Goal: Task Accomplishment & Management: Manage account settings

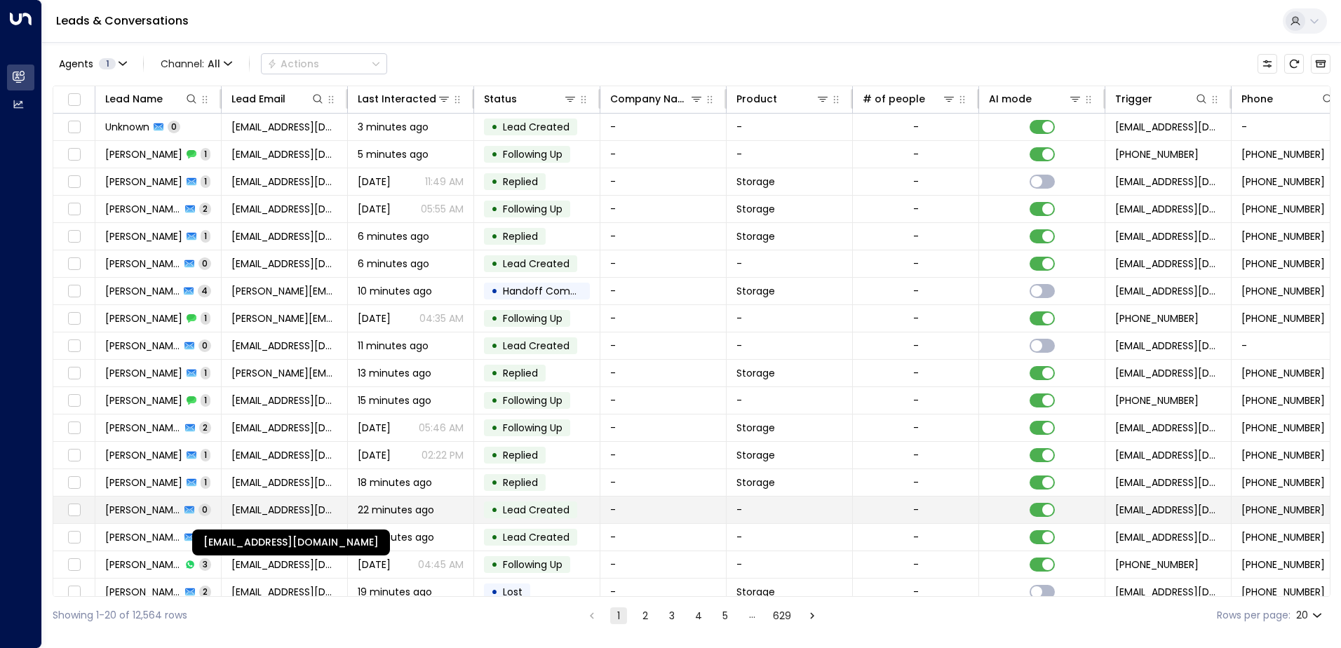
click at [297, 510] on span "[EMAIL_ADDRESS][DOMAIN_NAME]" at bounding box center [284, 510] width 106 height 14
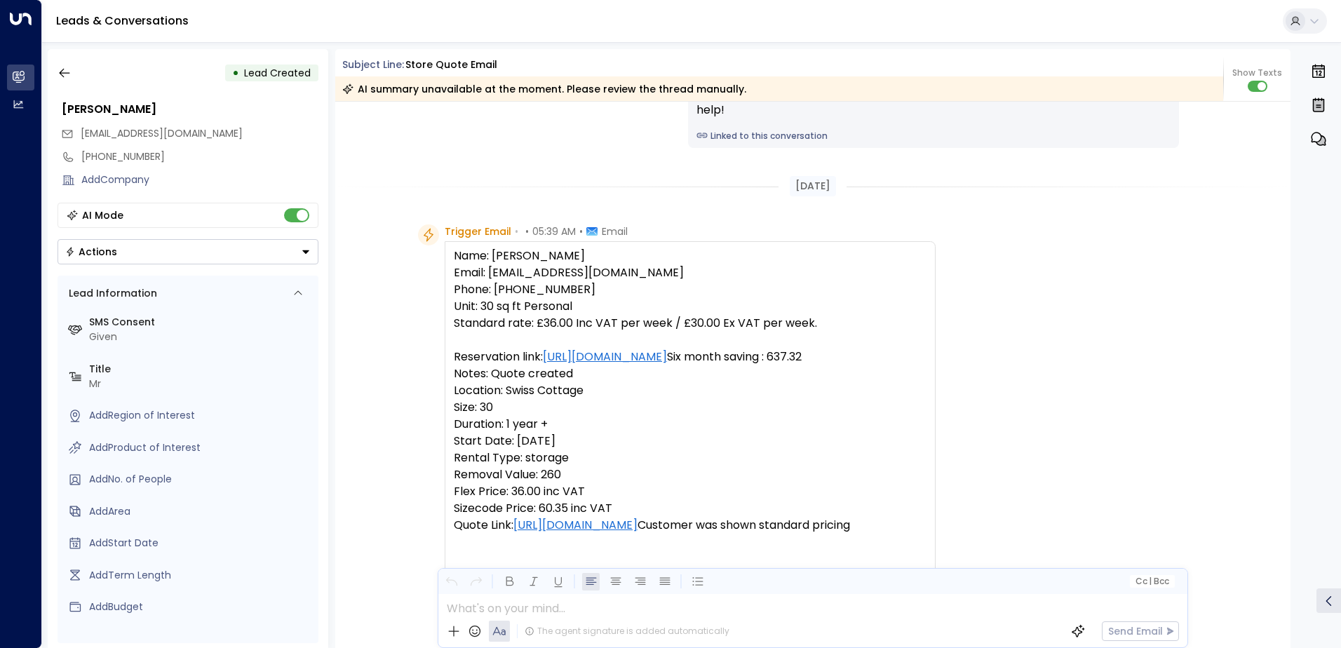
scroll to position [560, 0]
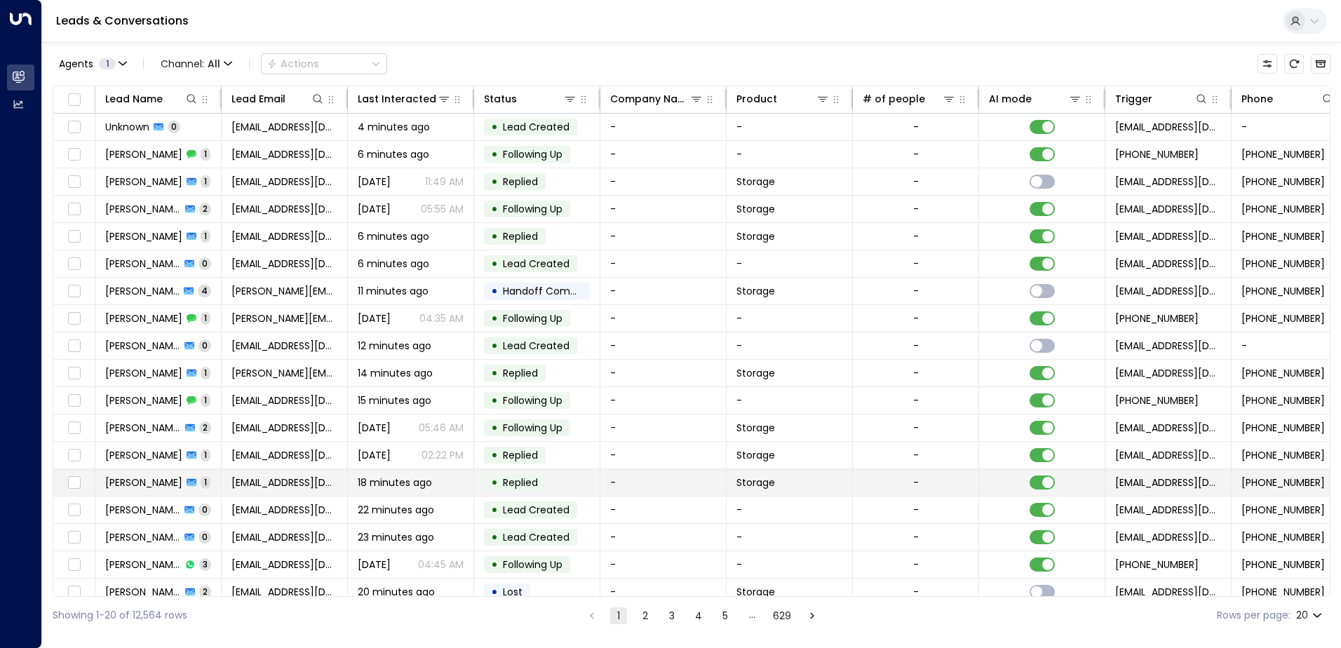
click at [446, 487] on div "18 minutes ago" at bounding box center [411, 482] width 106 height 14
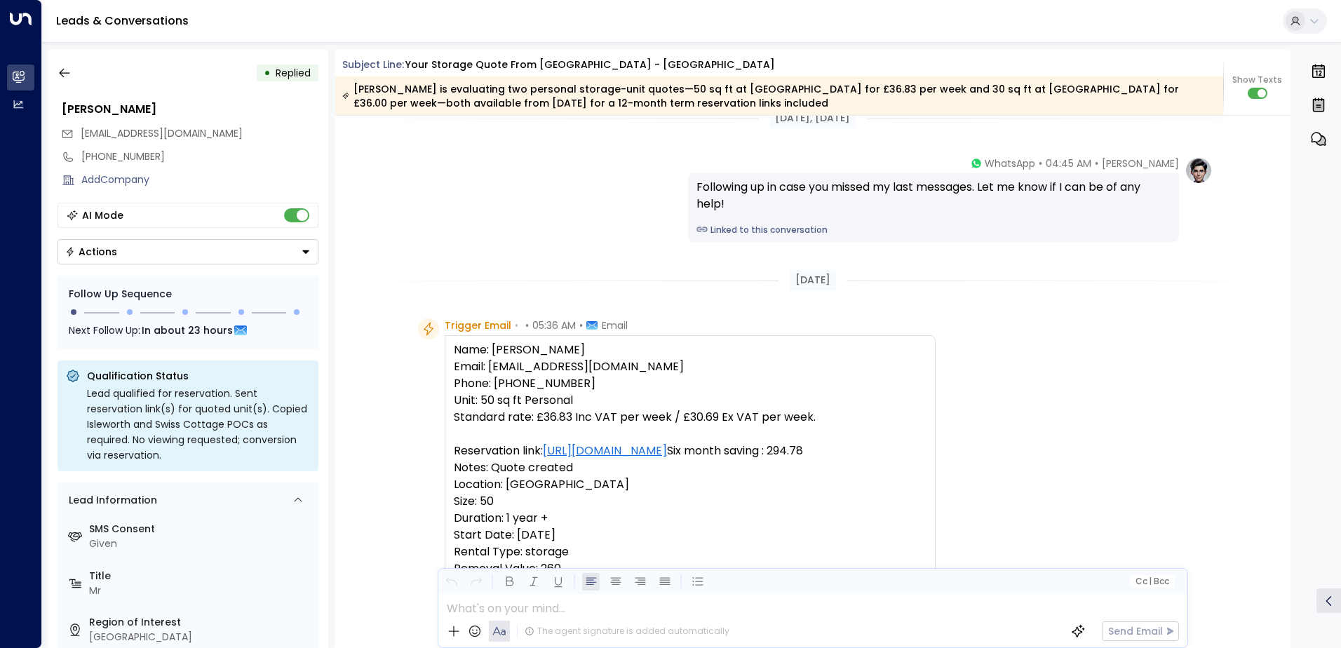
scroll to position [421, 0]
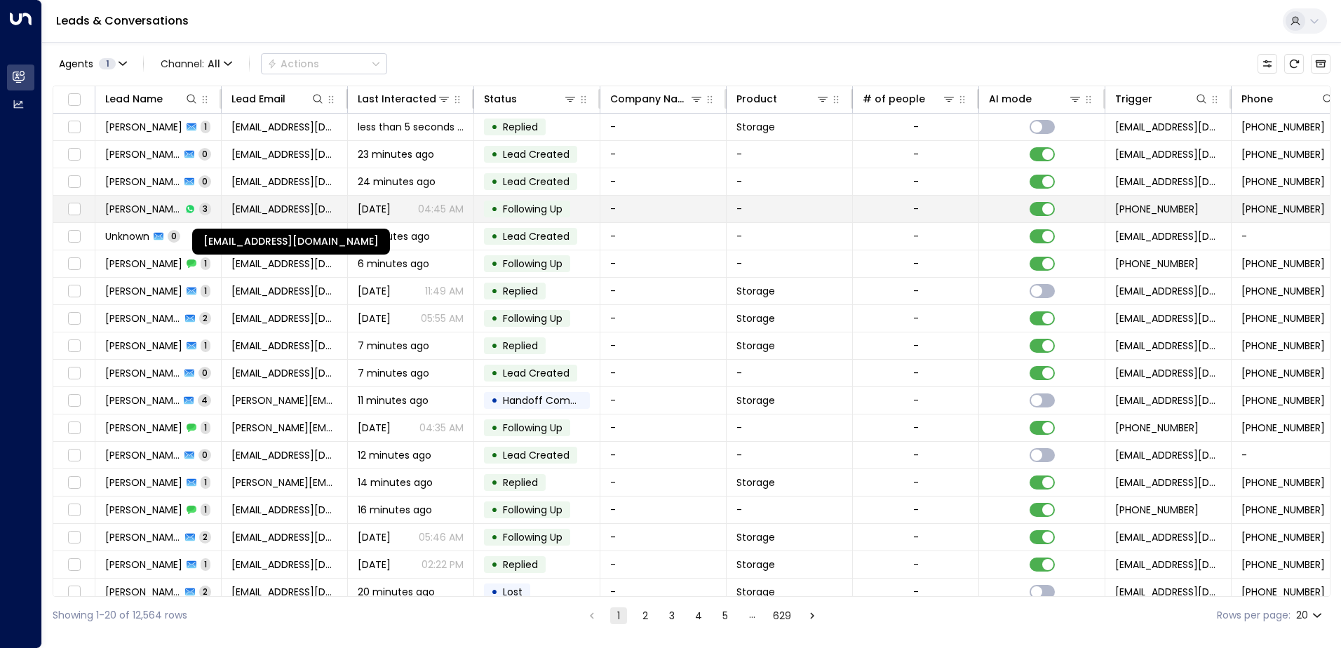
click at [294, 206] on span "[EMAIL_ADDRESS][DOMAIN_NAME]" at bounding box center [284, 209] width 106 height 14
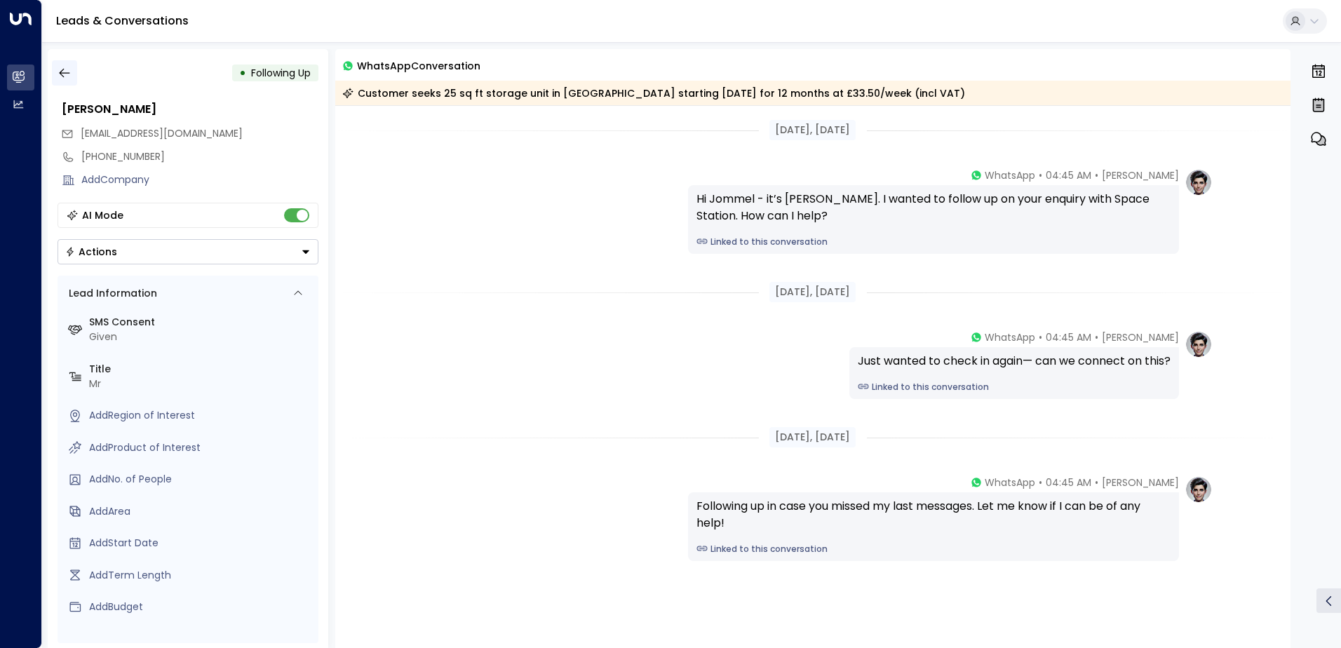
click at [64, 65] on button "button" at bounding box center [64, 72] width 25 height 25
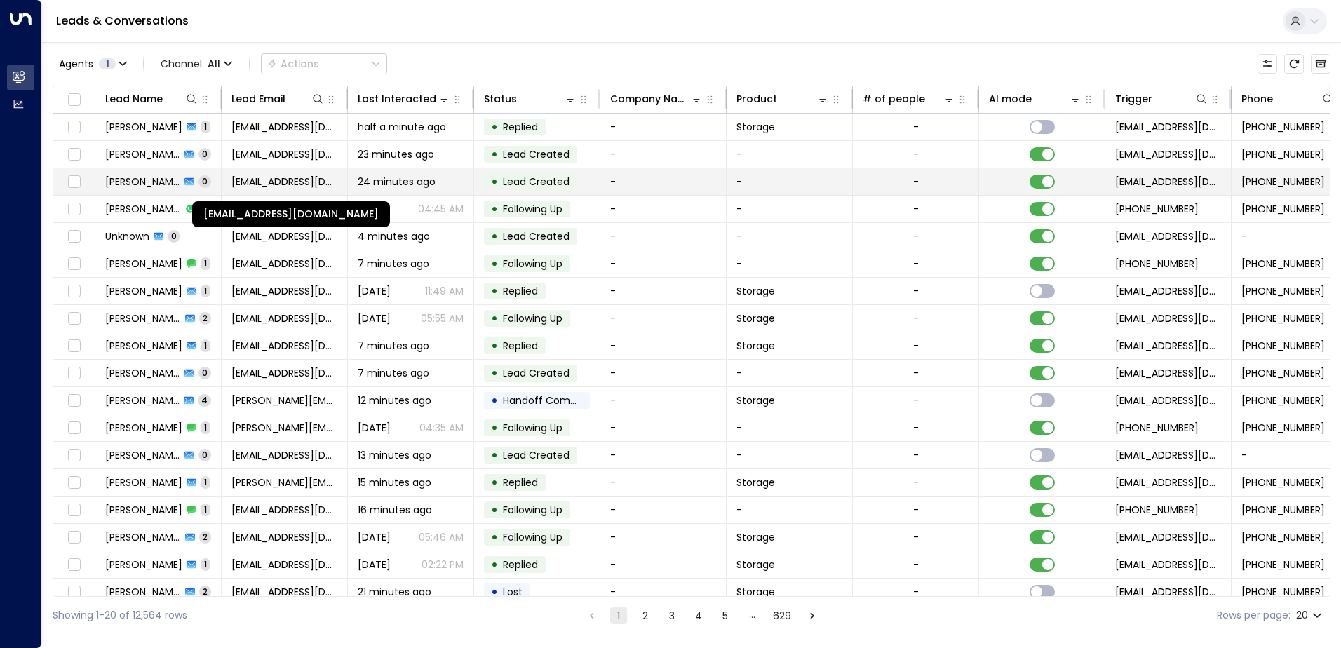
click at [293, 185] on span "[EMAIL_ADDRESS][DOMAIN_NAME]" at bounding box center [284, 182] width 106 height 14
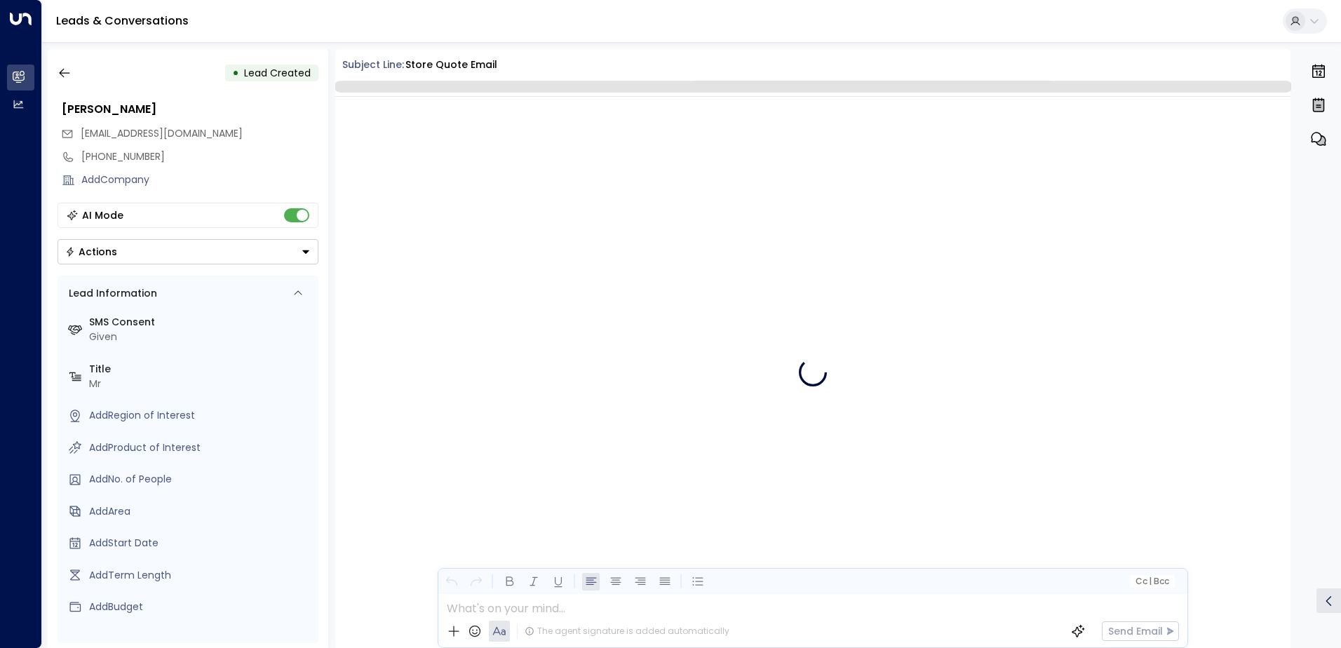
scroll to position [1043, 0]
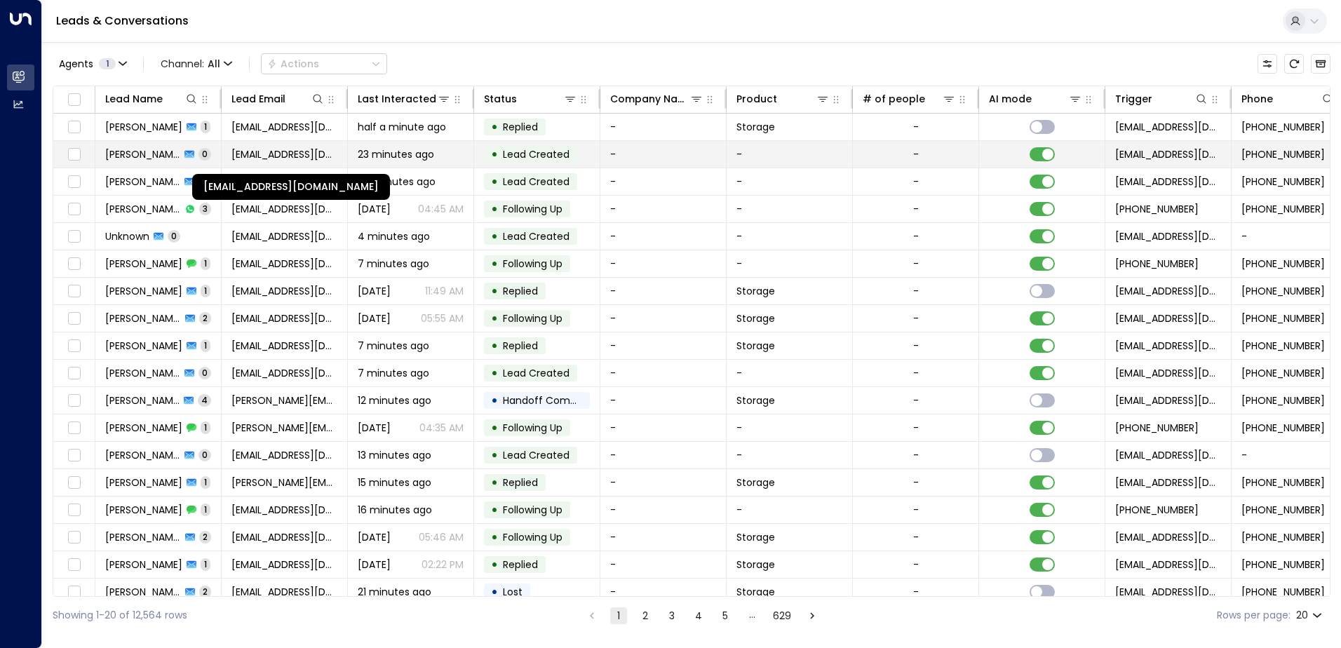
click at [304, 155] on span "[EMAIL_ADDRESS][DOMAIN_NAME]" at bounding box center [284, 154] width 106 height 14
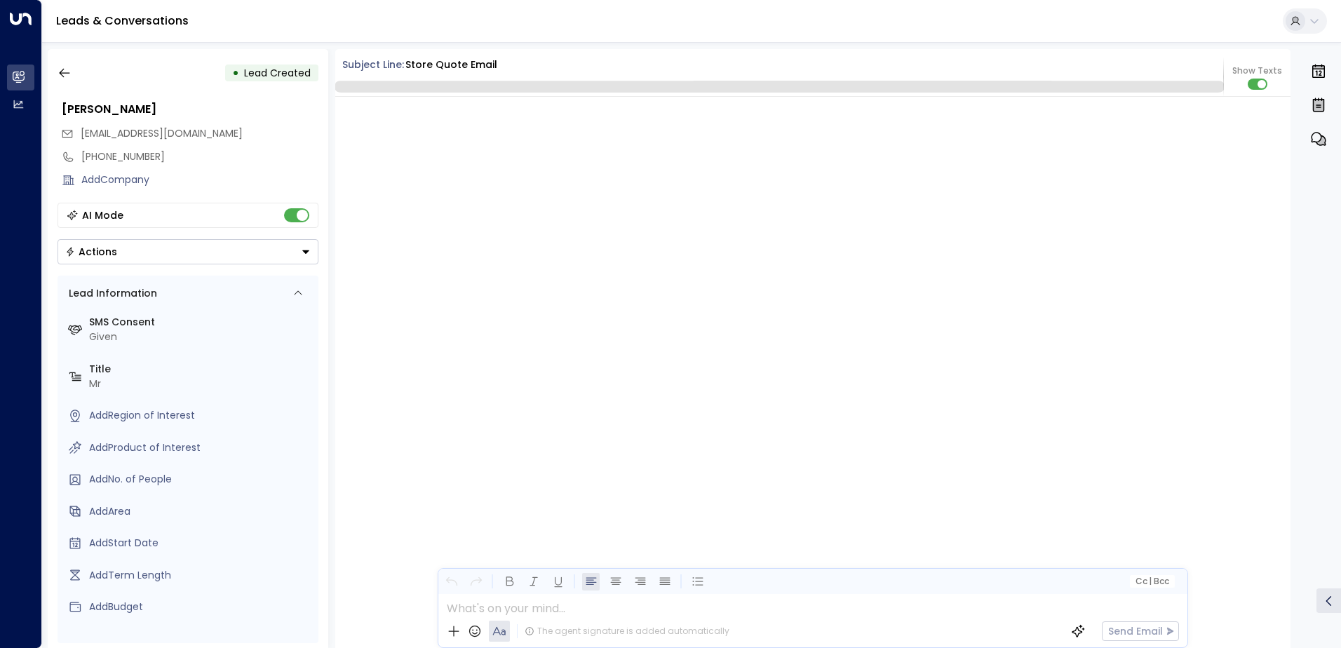
scroll to position [1043, 0]
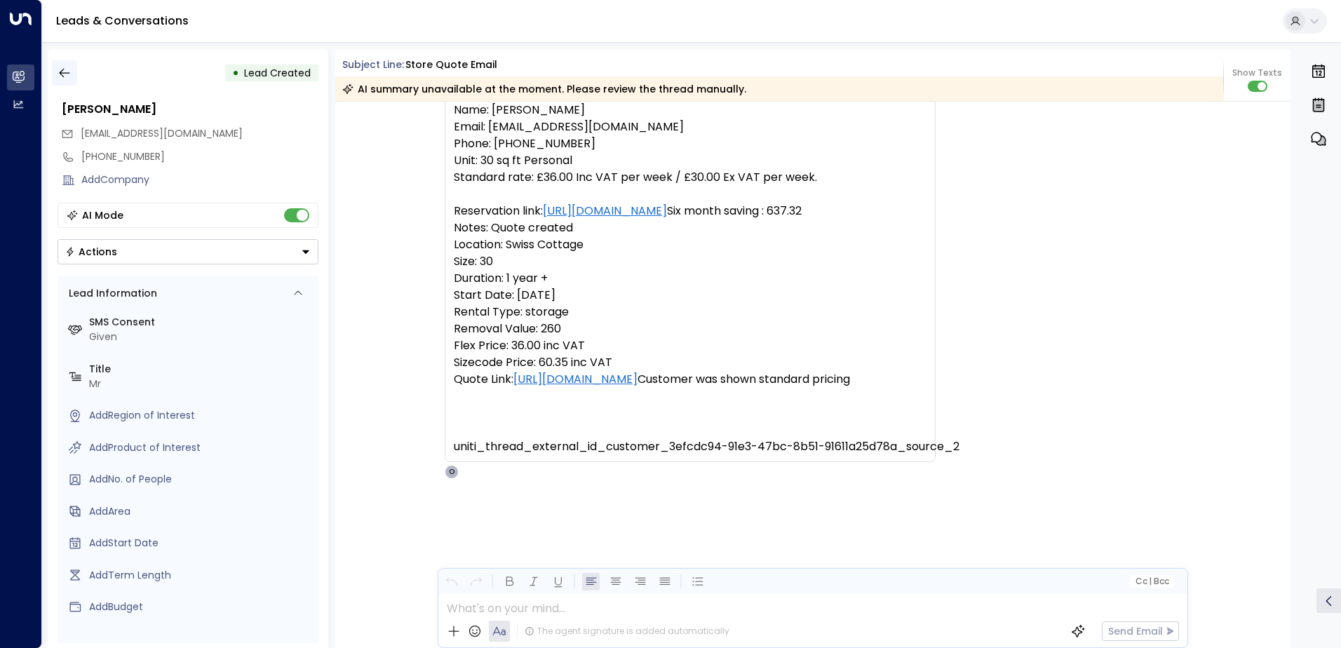
click at [58, 67] on icon "button" at bounding box center [64, 73] width 14 height 14
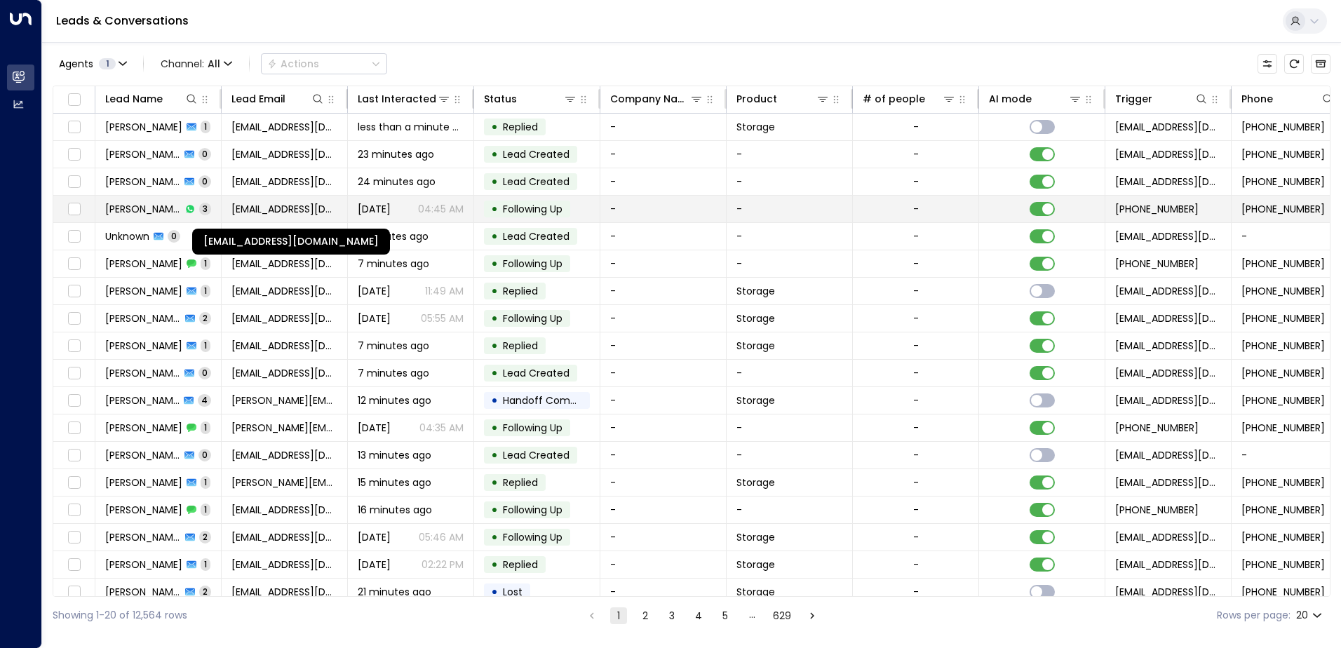
click at [297, 211] on span "[EMAIL_ADDRESS][DOMAIN_NAME]" at bounding box center [284, 209] width 106 height 14
